Goal: Task Accomplishment & Management: Manage account settings

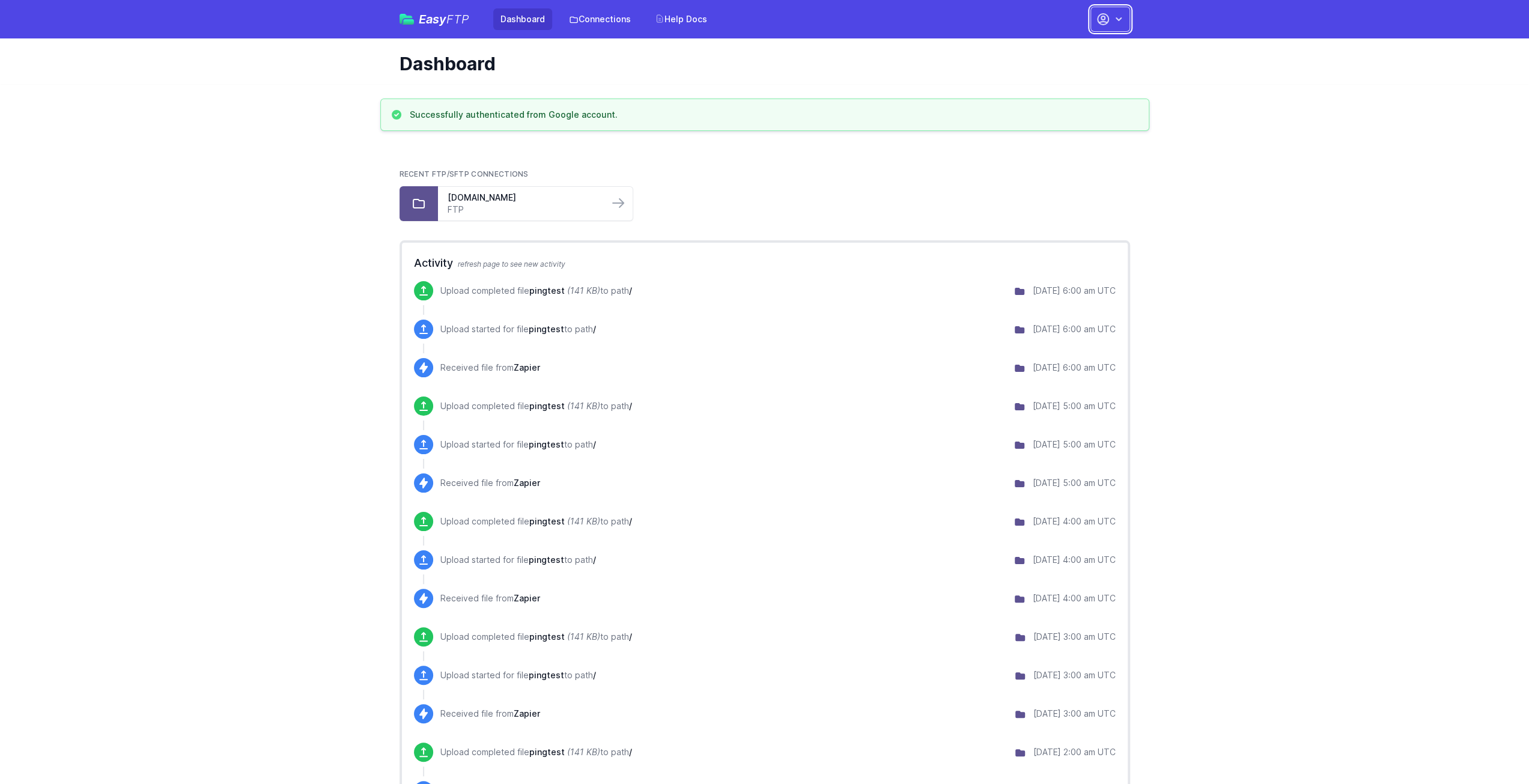
click at [1111, 20] on button "button" at bounding box center [1110, 20] width 40 height 25
click at [1072, 49] on link "Account Settings" at bounding box center [1073, 50] width 115 height 21
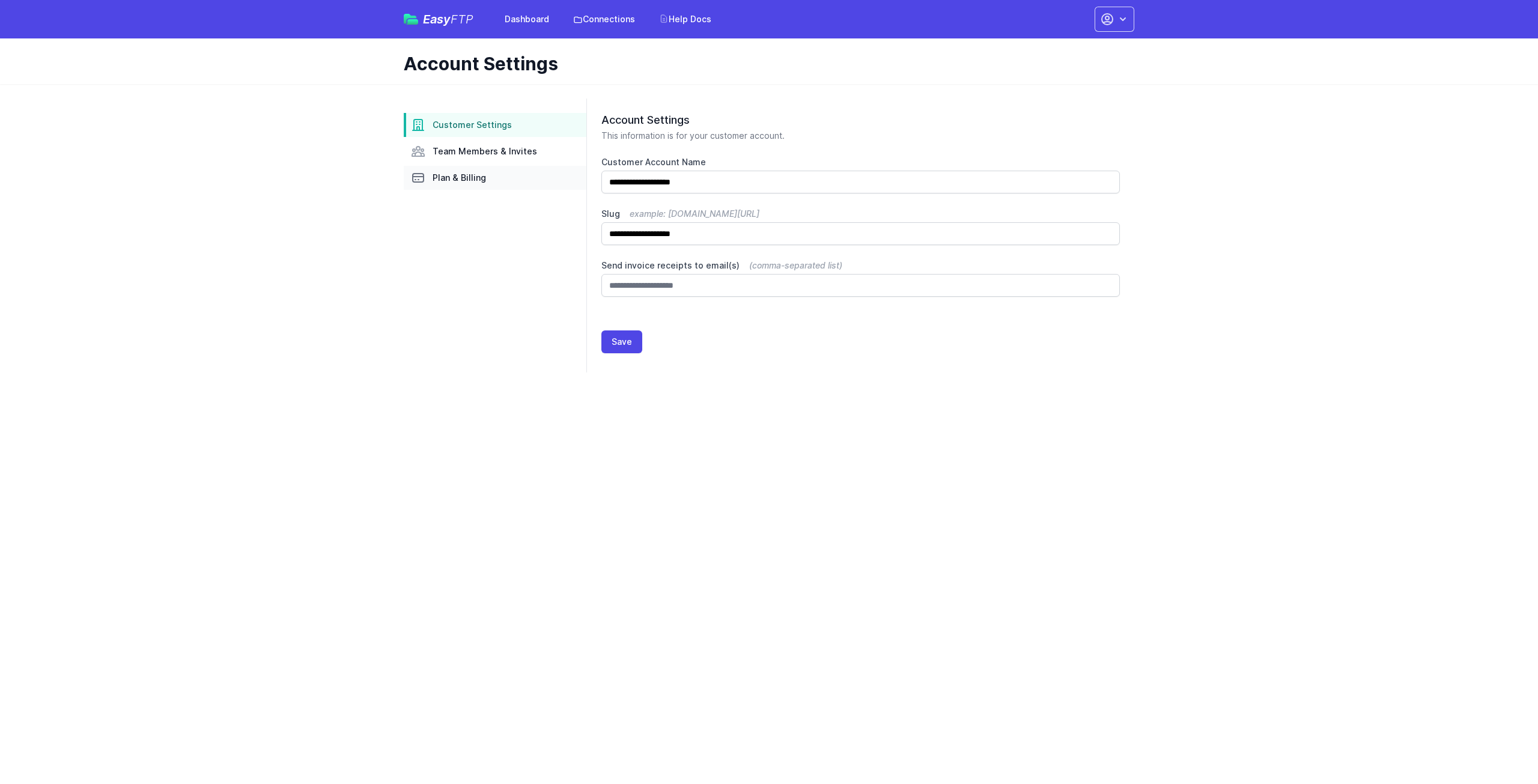
click at [466, 175] on span "Plan & Billing" at bounding box center [459, 177] width 54 height 12
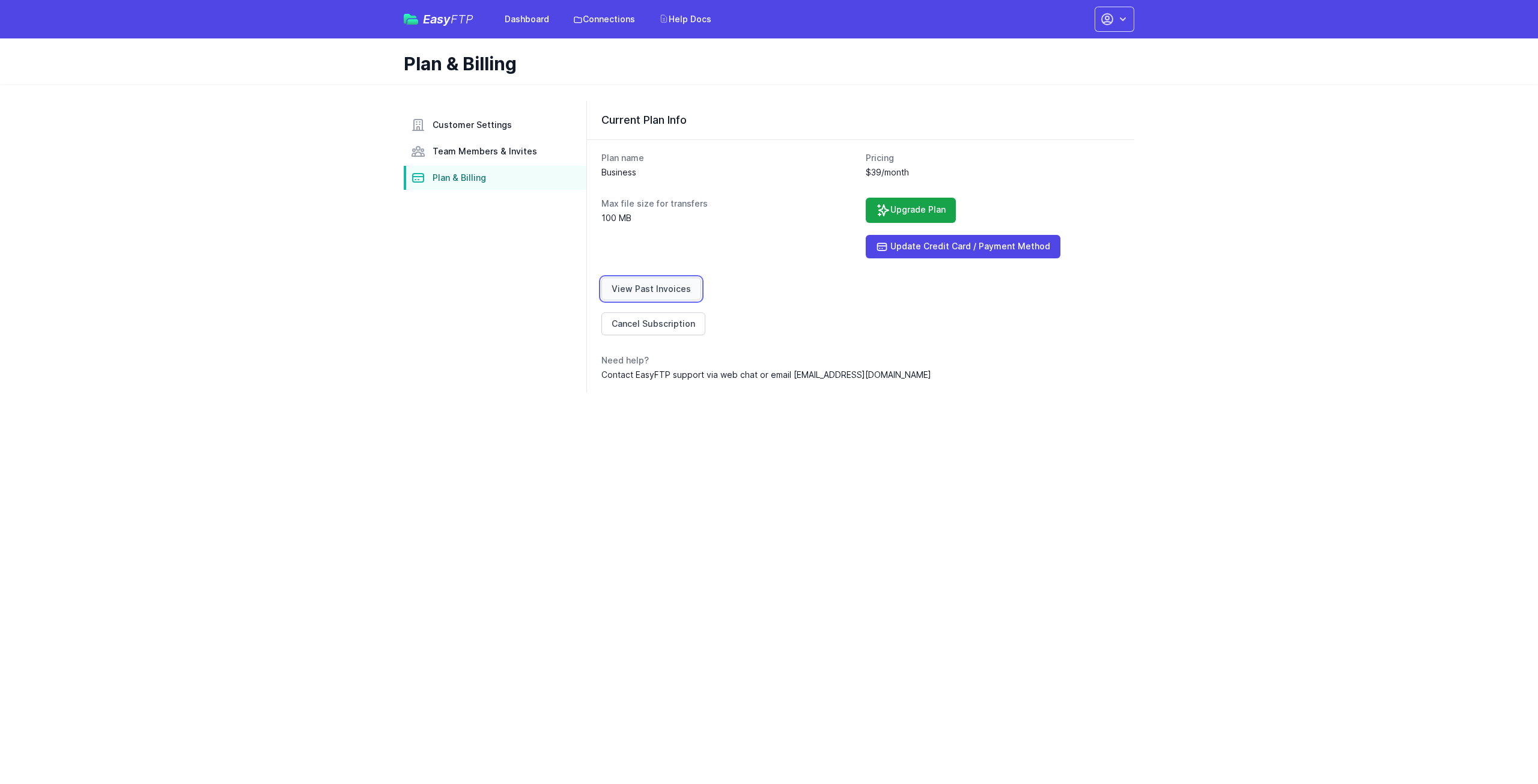
click at [656, 284] on link "View Past Invoices" at bounding box center [651, 289] width 99 height 22
